Goal: Find specific page/section

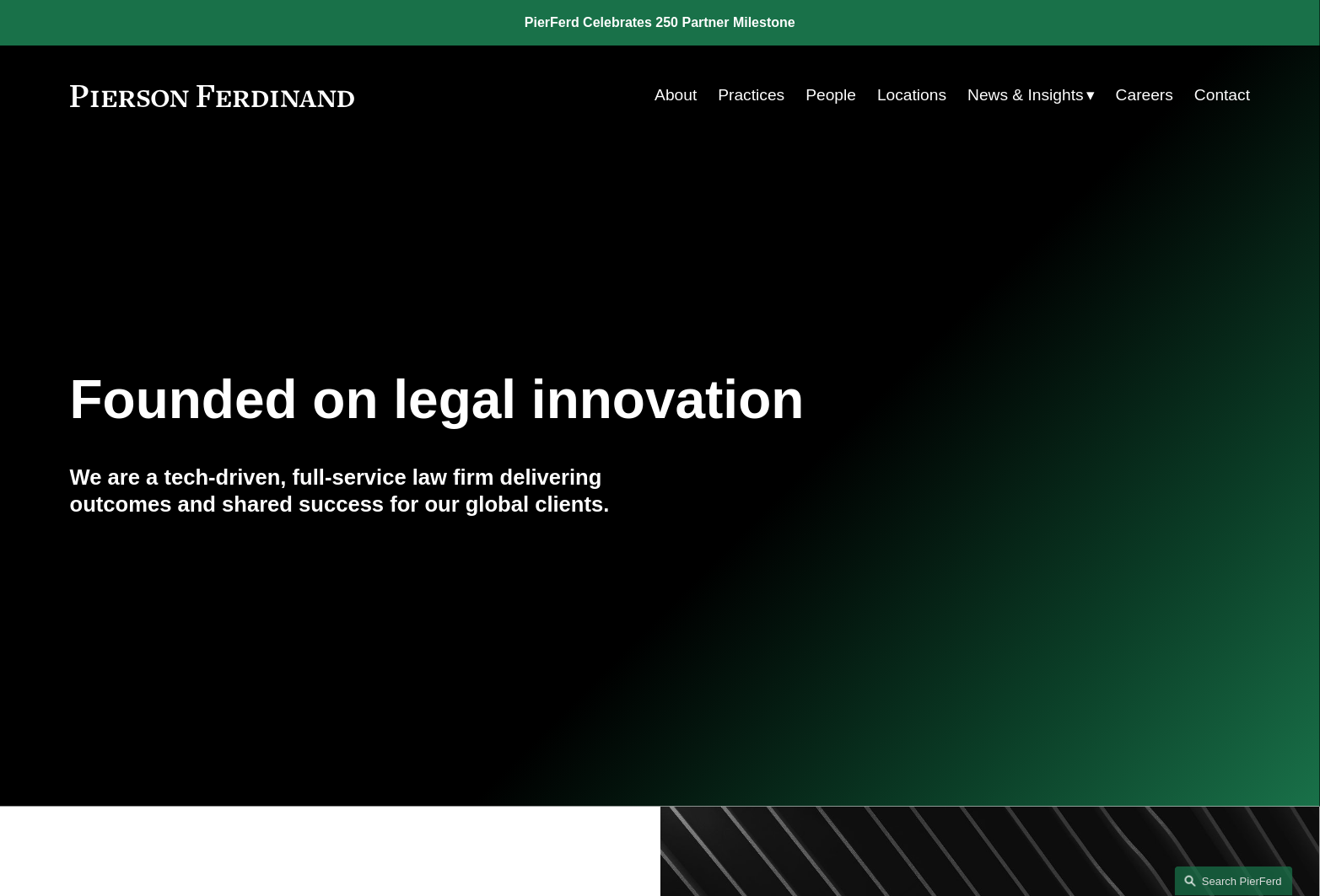
click at [822, 85] on link "People" at bounding box center [832, 95] width 51 height 32
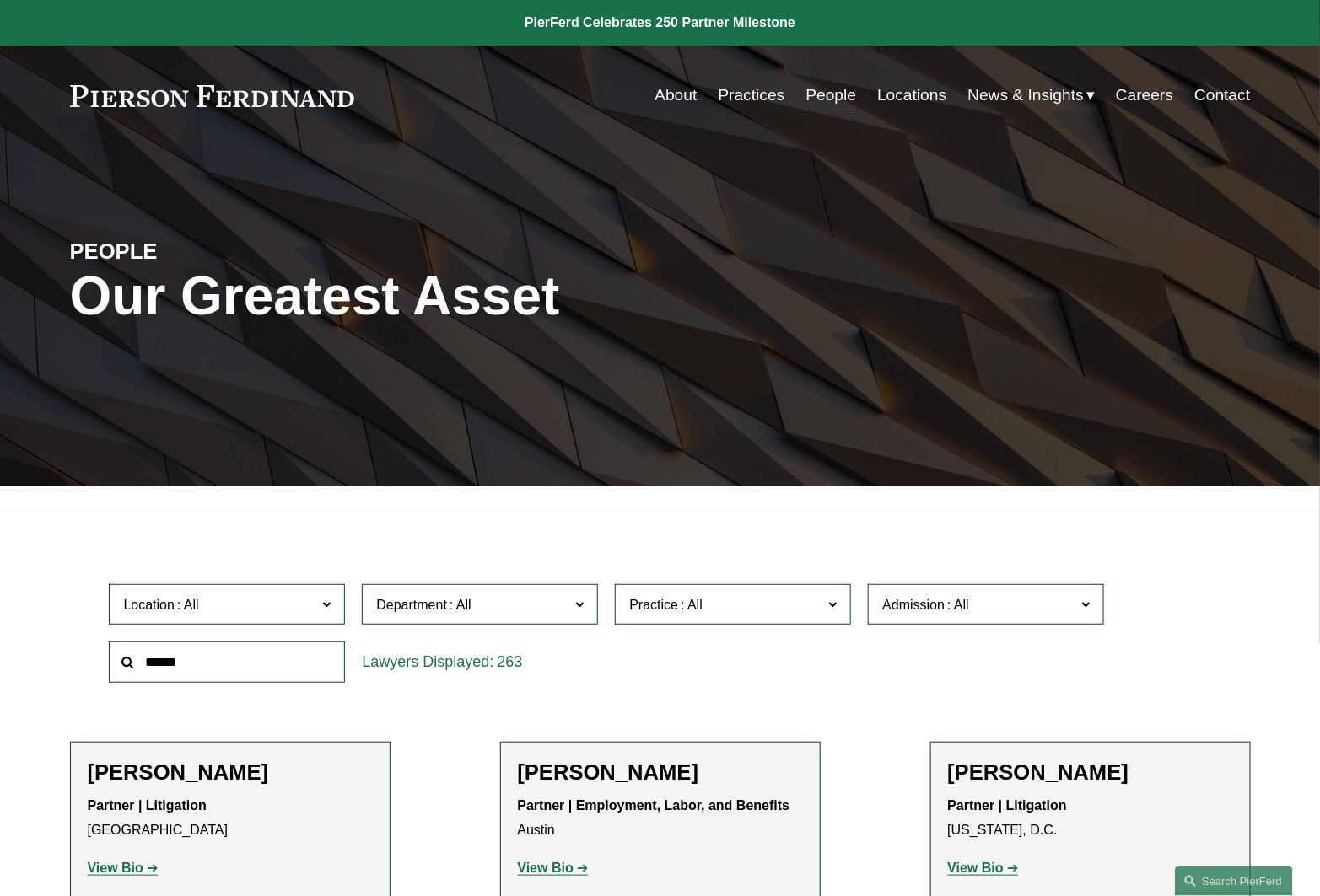
click at [295, 606] on span "Location" at bounding box center [219, 605] width 193 height 23
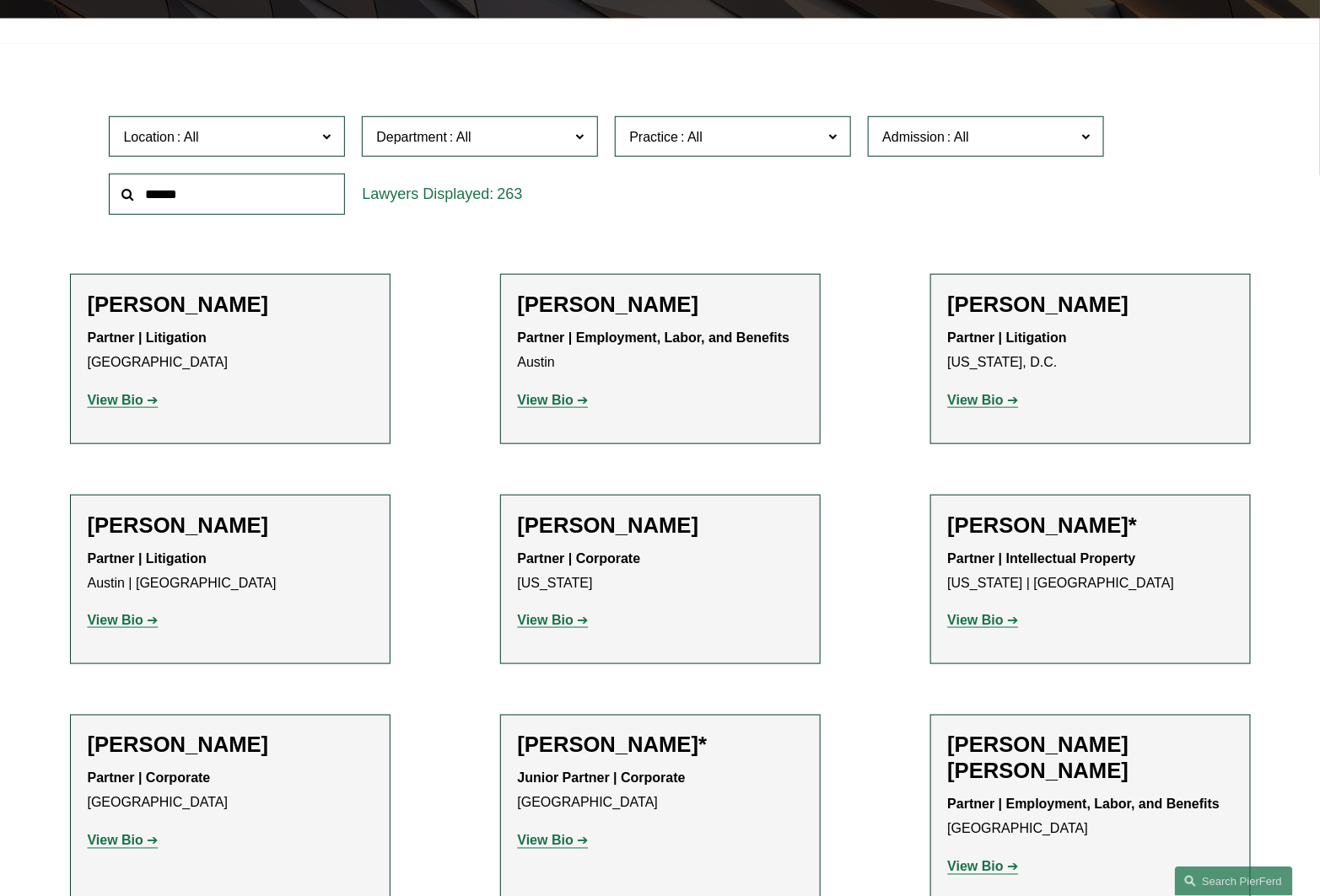
scroll to position [561, 0]
click at [0, 0] on link "[GEOGRAPHIC_DATA]" at bounding box center [0, 0] width 0 height 0
